Goal: Use online tool/utility

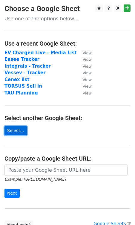
click at [13, 134] on link "Select..." at bounding box center [15, 130] width 22 height 9
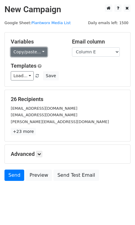
click at [25, 51] on link "Copy/paste..." at bounding box center [29, 51] width 36 height 9
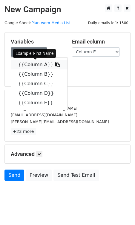
click at [28, 65] on link "{{Column A}}" at bounding box center [39, 65] width 56 height 10
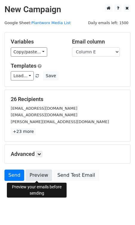
click at [41, 177] on link "Preview" at bounding box center [39, 175] width 26 height 11
